Goal: Navigation & Orientation: Go to known website

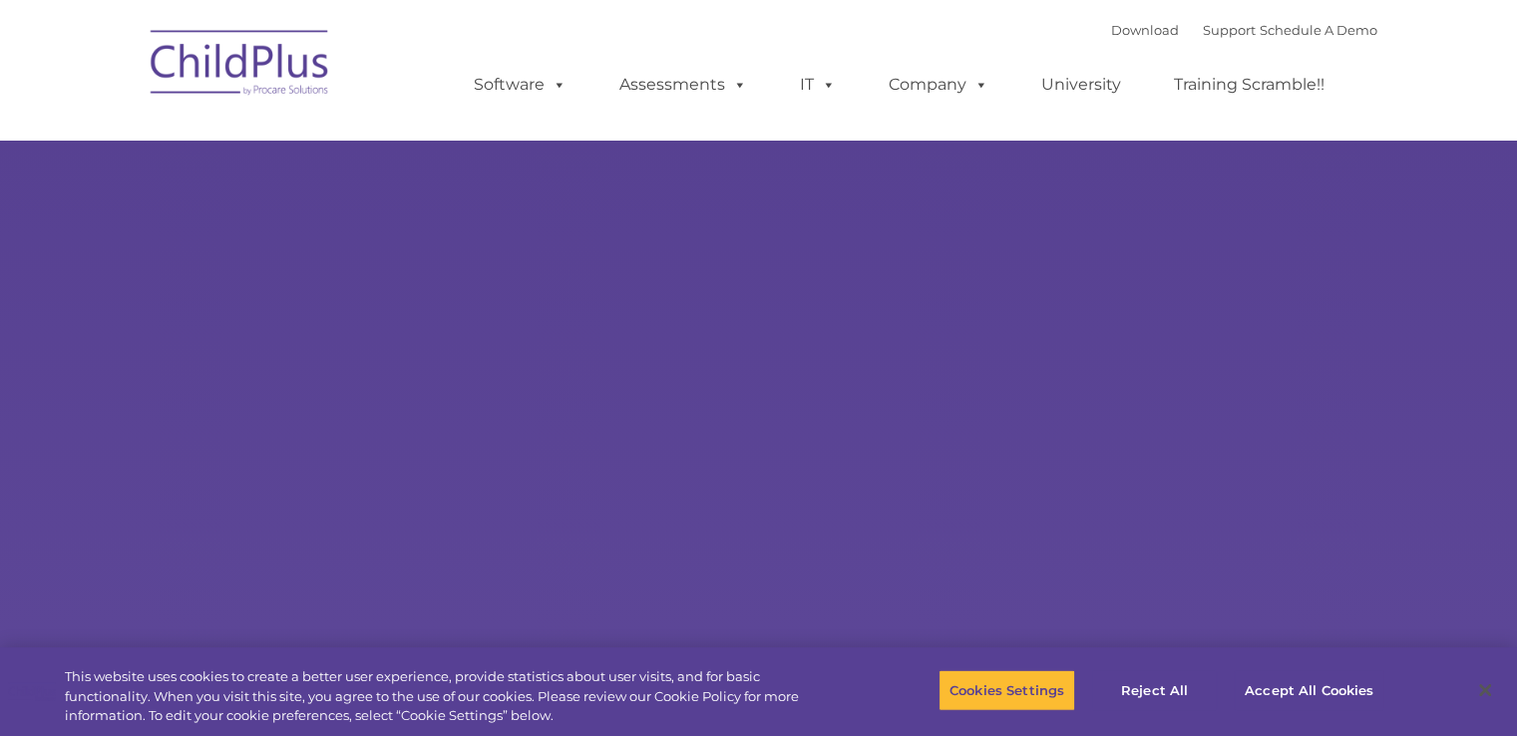
select select "MEDIUM"
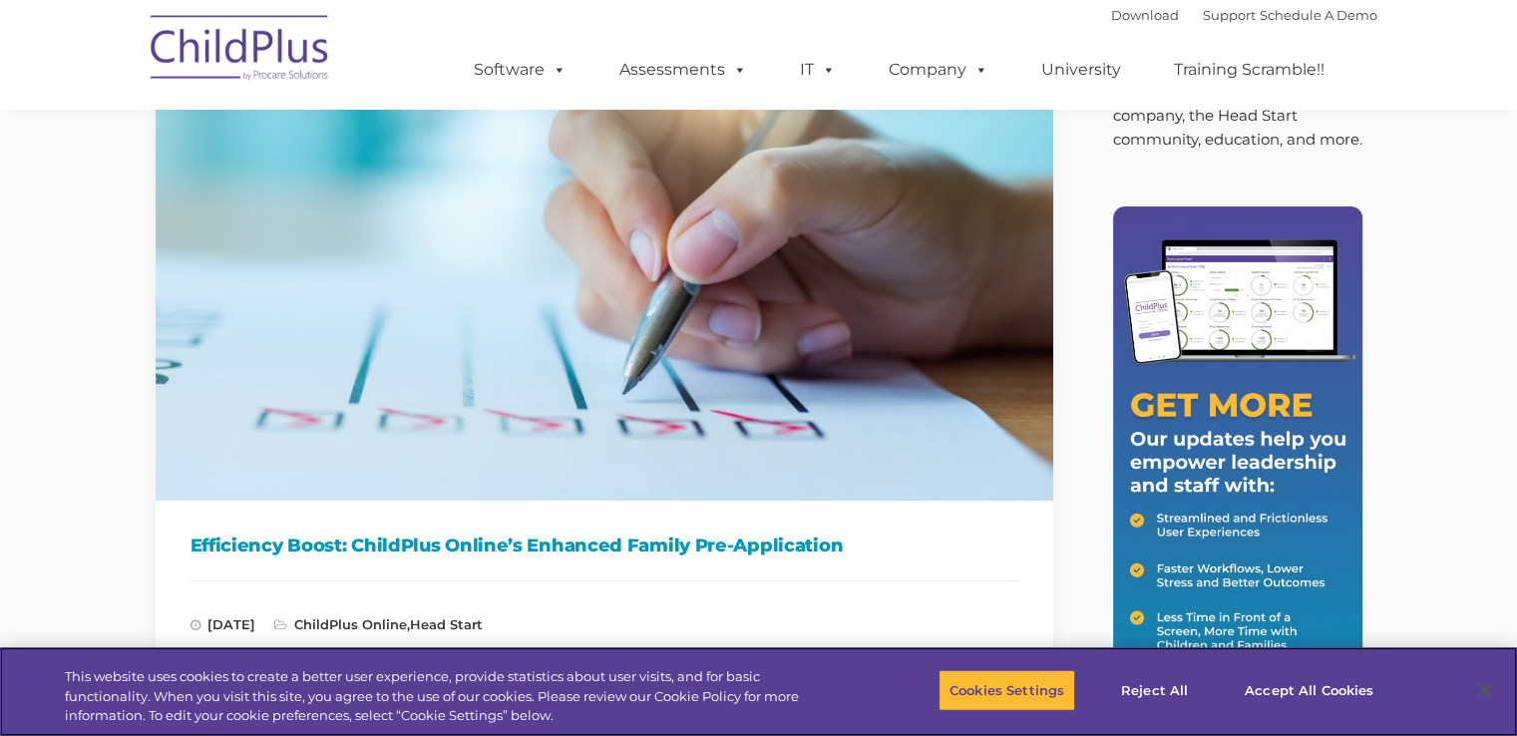
scroll to position [155, 0]
